Goal: Check status: Check status

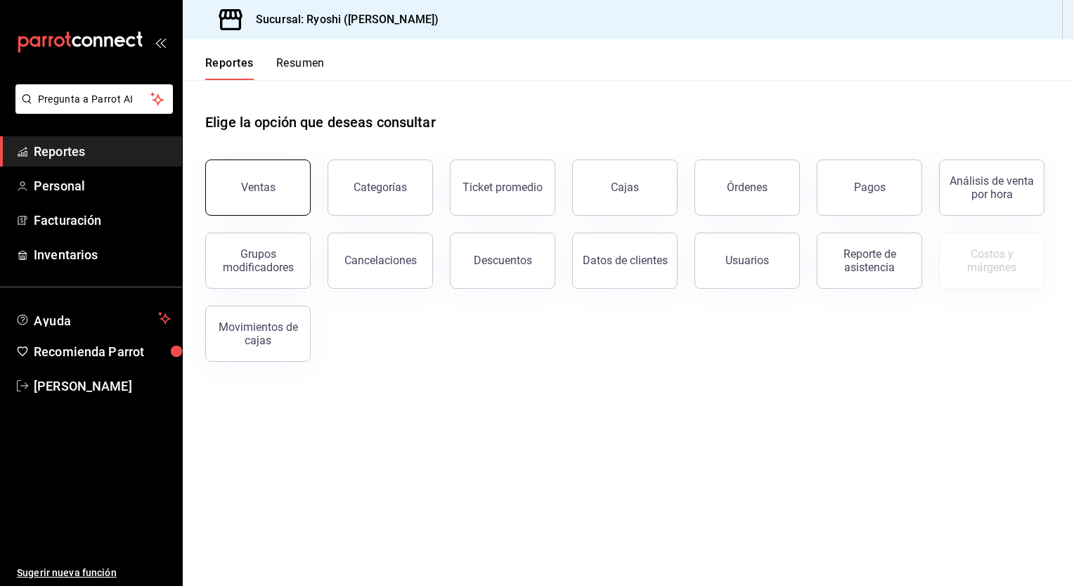
click at [286, 164] on button "Ventas" at bounding box center [257, 188] width 105 height 56
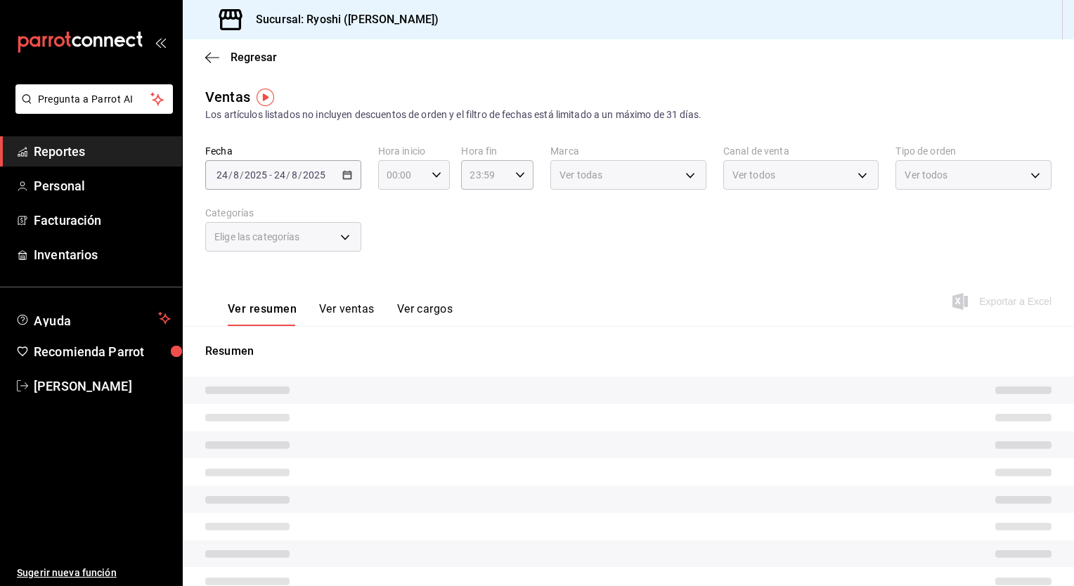
type input "05:00"
click at [351, 178] on div "[DATE] [DATE] - [DATE] [DATE]" at bounding box center [283, 175] width 156 height 30
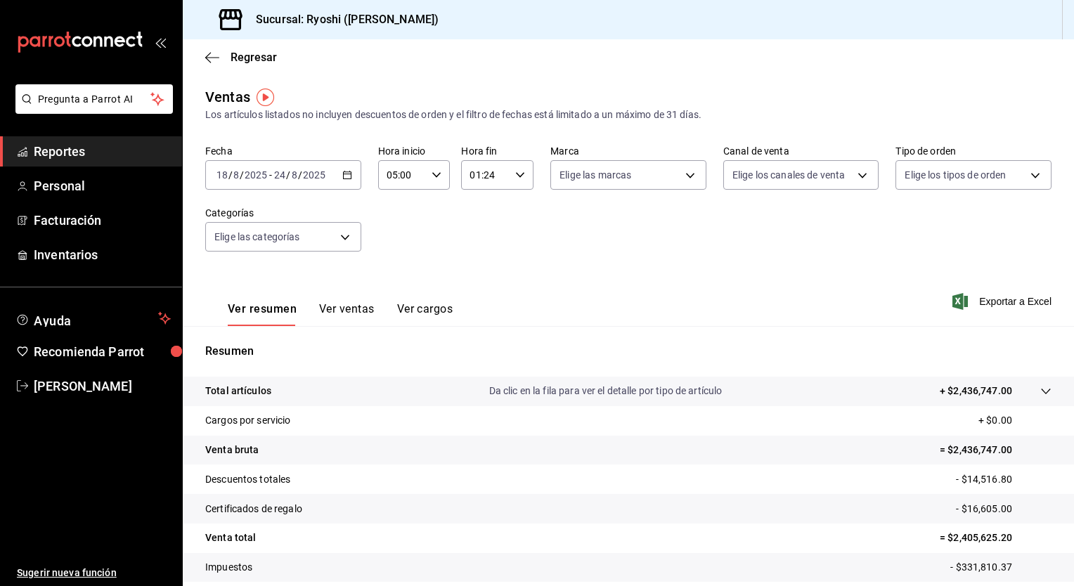
click at [349, 178] on \(Stroke\) "button" at bounding box center [347, 176] width 8 height 8
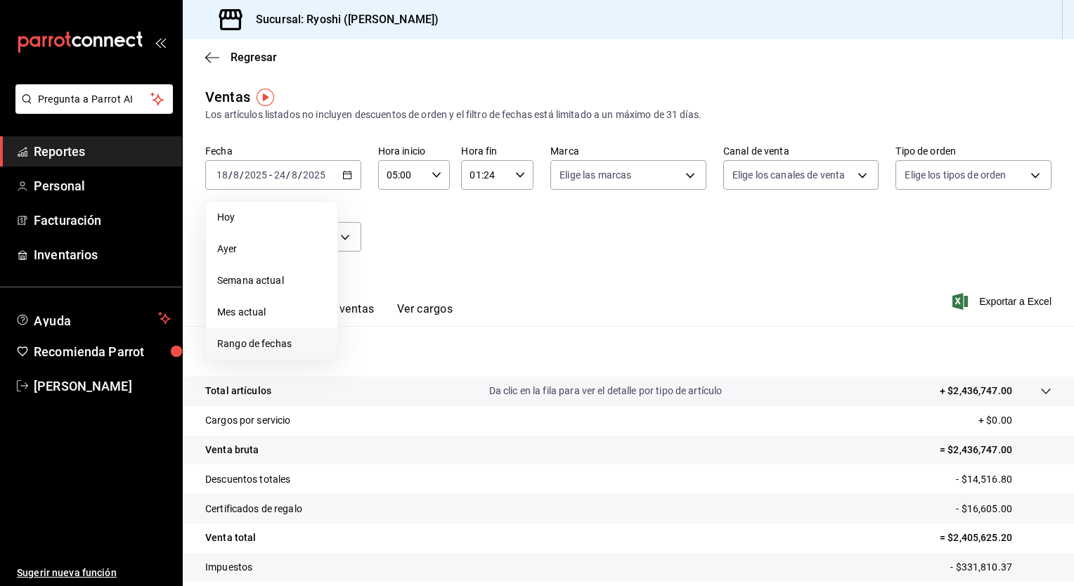
click at [295, 349] on span "Rango de fechas" at bounding box center [271, 344] width 109 height 15
click at [373, 366] on button "18" at bounding box center [367, 361] width 25 height 25
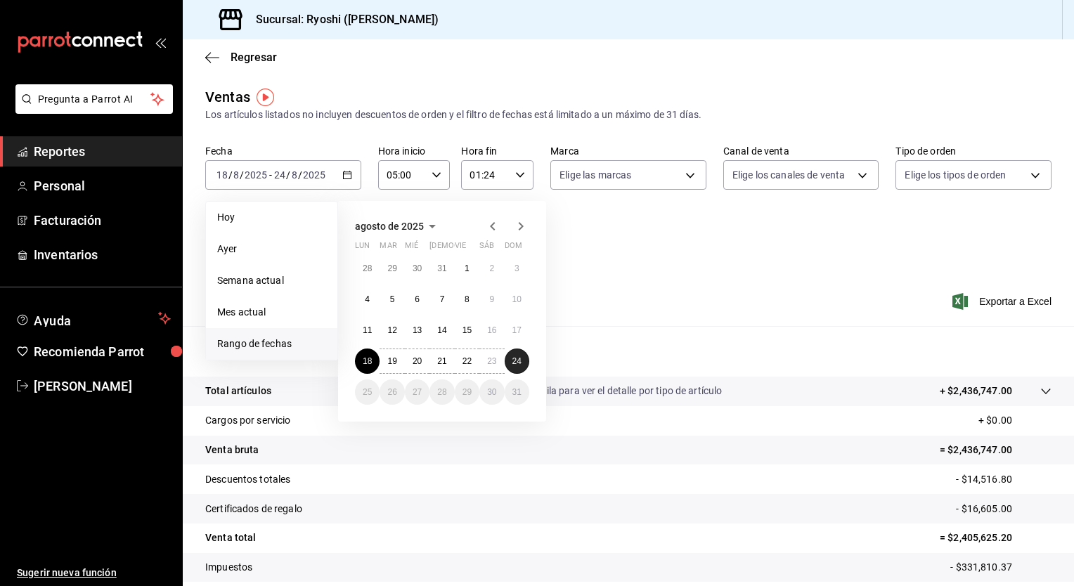
click at [515, 363] on abbr "24" at bounding box center [516, 361] width 9 height 10
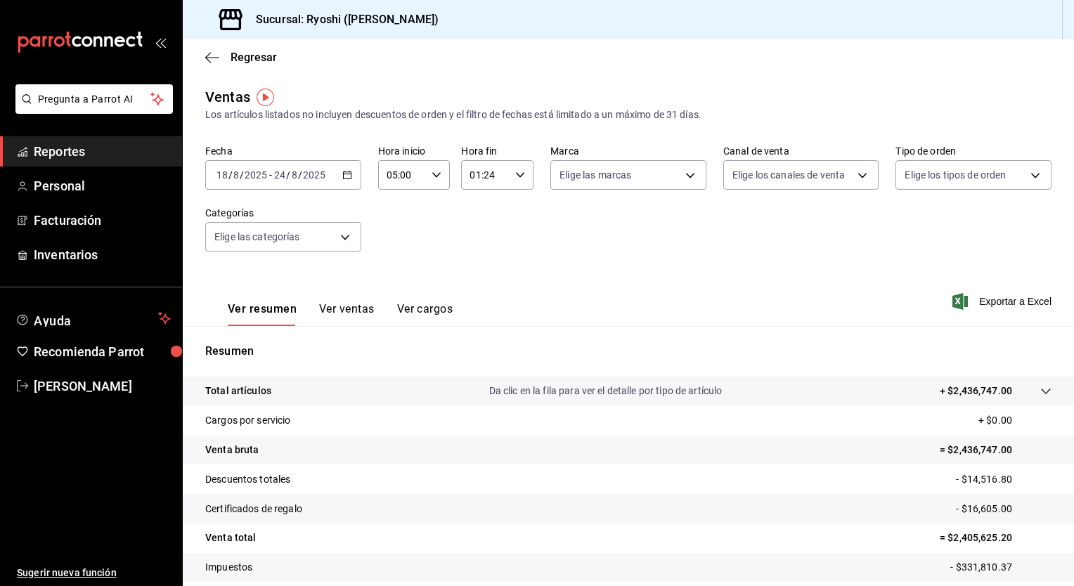
click at [521, 176] on div "01:24 Hora fin" at bounding box center [497, 175] width 72 height 30
click at [472, 249] on span "02" at bounding box center [476, 244] width 13 height 11
type input "02:24"
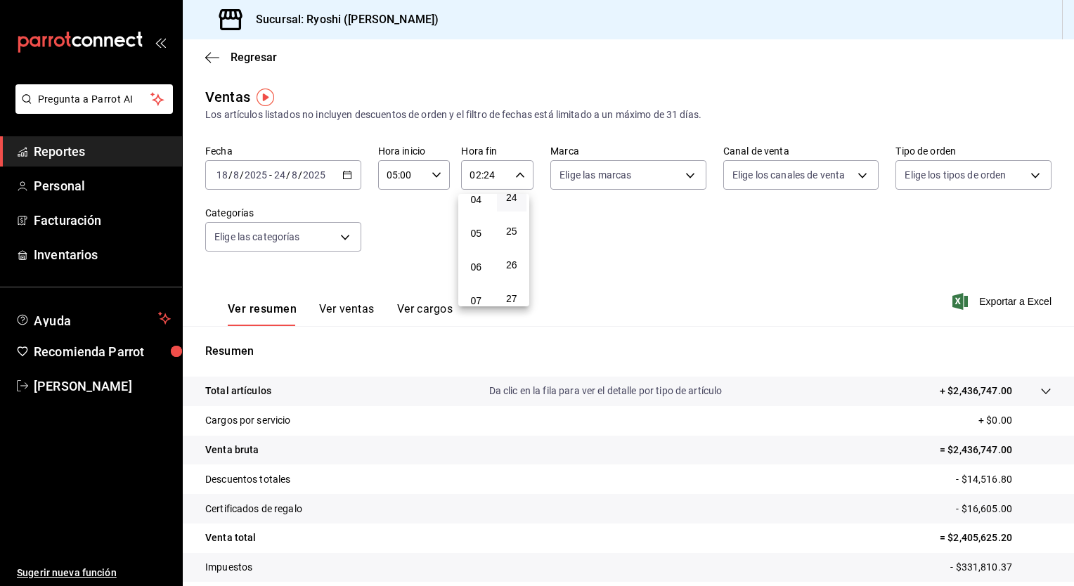
click at [472, 247] on button "05" at bounding box center [476, 233] width 30 height 28
type input "05:24"
click at [637, 260] on div at bounding box center [537, 293] width 1074 height 586
click at [517, 174] on icon "button" at bounding box center [520, 175] width 10 height 10
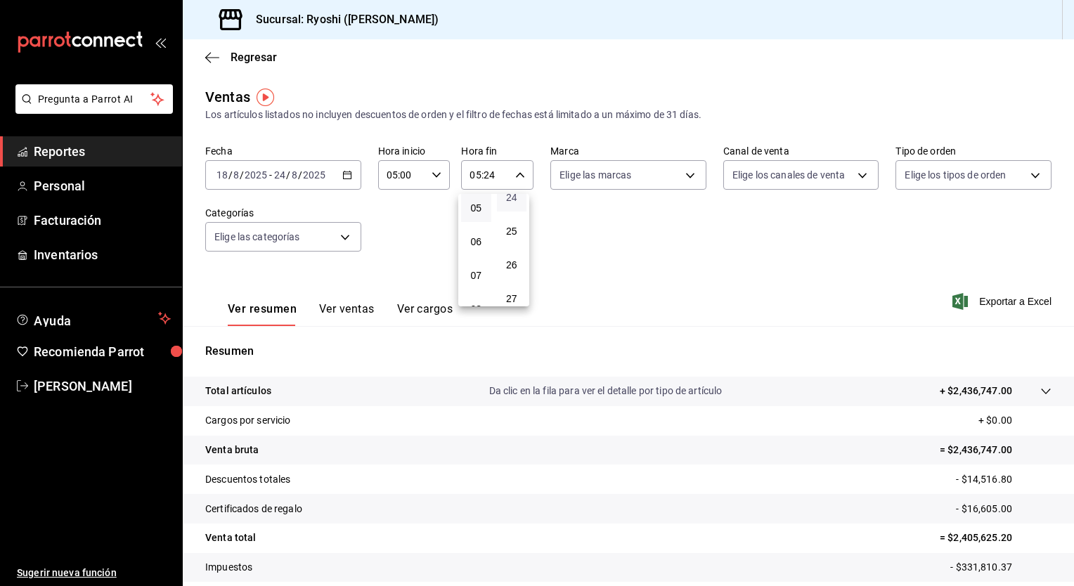
click at [512, 203] on span "24" at bounding box center [511, 197] width 13 height 11
click at [512, 209] on span "00" at bounding box center [511, 203] width 13 height 11
type input "05:00"
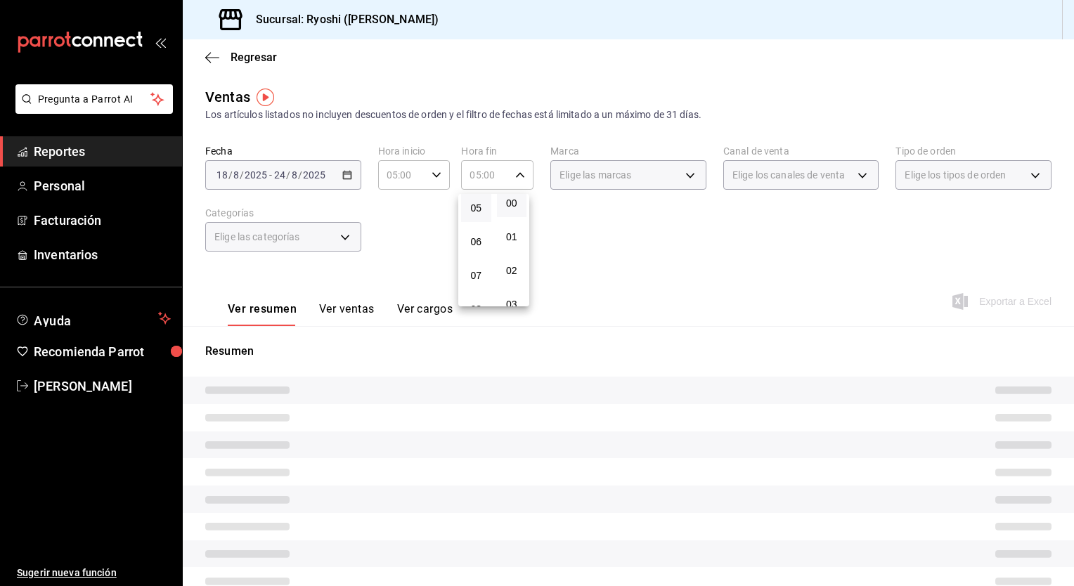
click at [673, 240] on div at bounding box center [537, 293] width 1074 height 586
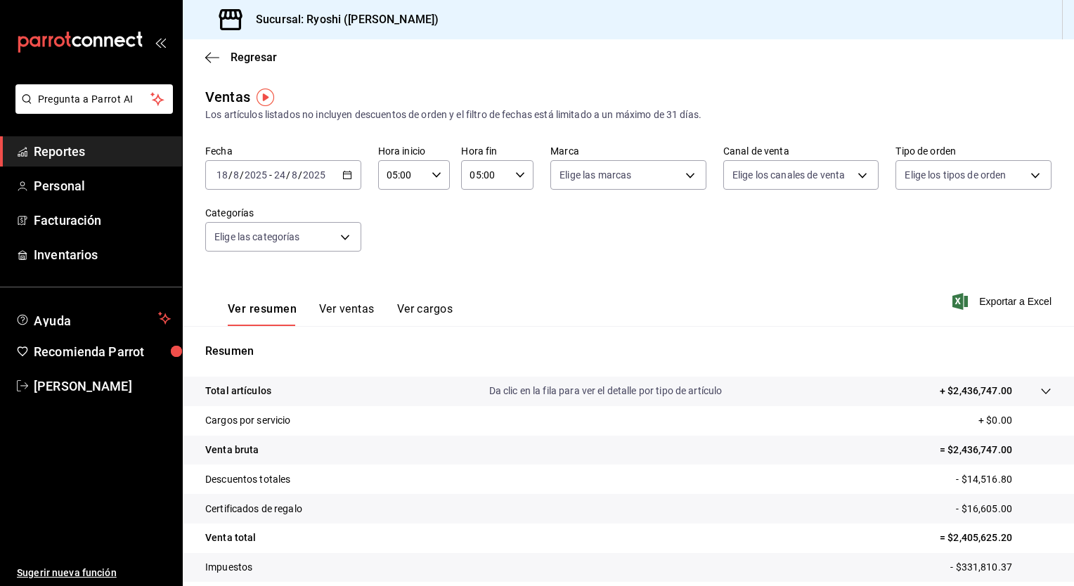
click at [334, 302] on div "Ver resumen Ver ventas Ver cargos" at bounding box center [328, 305] width 247 height 41
click at [326, 315] on button "Ver ventas" at bounding box center [347, 314] width 56 height 24
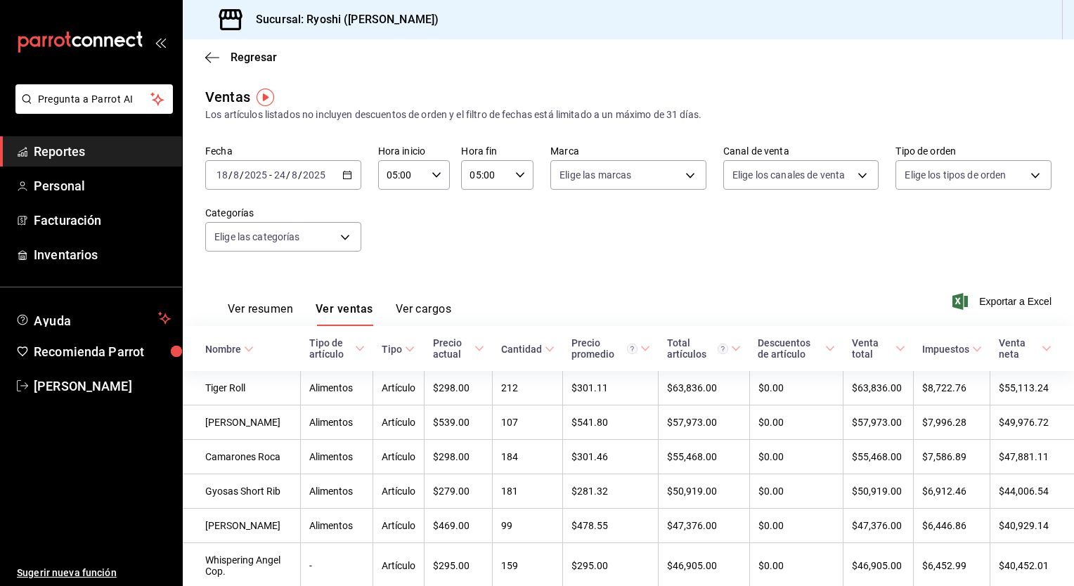
click at [267, 305] on button "Ver resumen" at bounding box center [260, 314] width 65 height 24
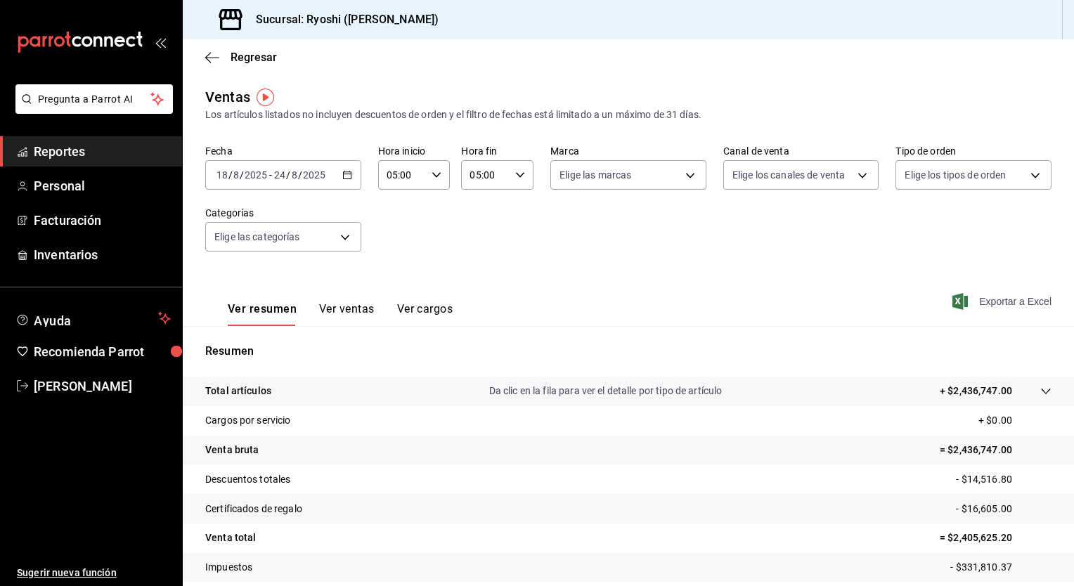
click at [952, 302] on icon "button" at bounding box center [959, 301] width 15 height 17
